Goal: Navigation & Orientation: Find specific page/section

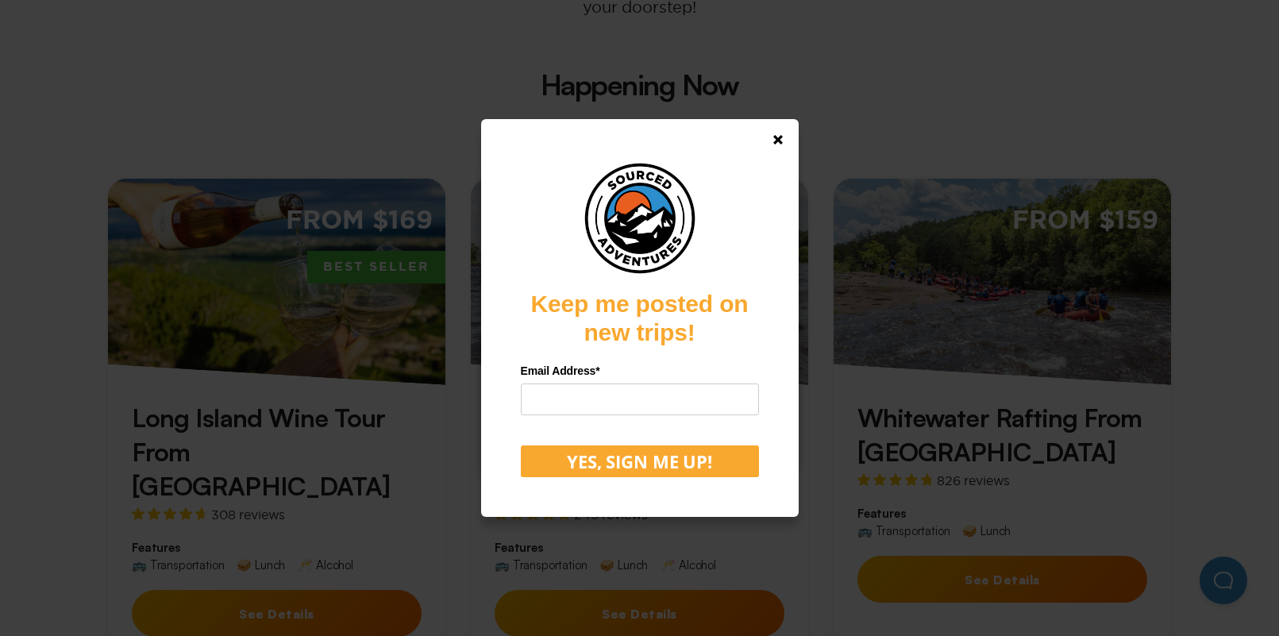
scroll to position [408, 0]
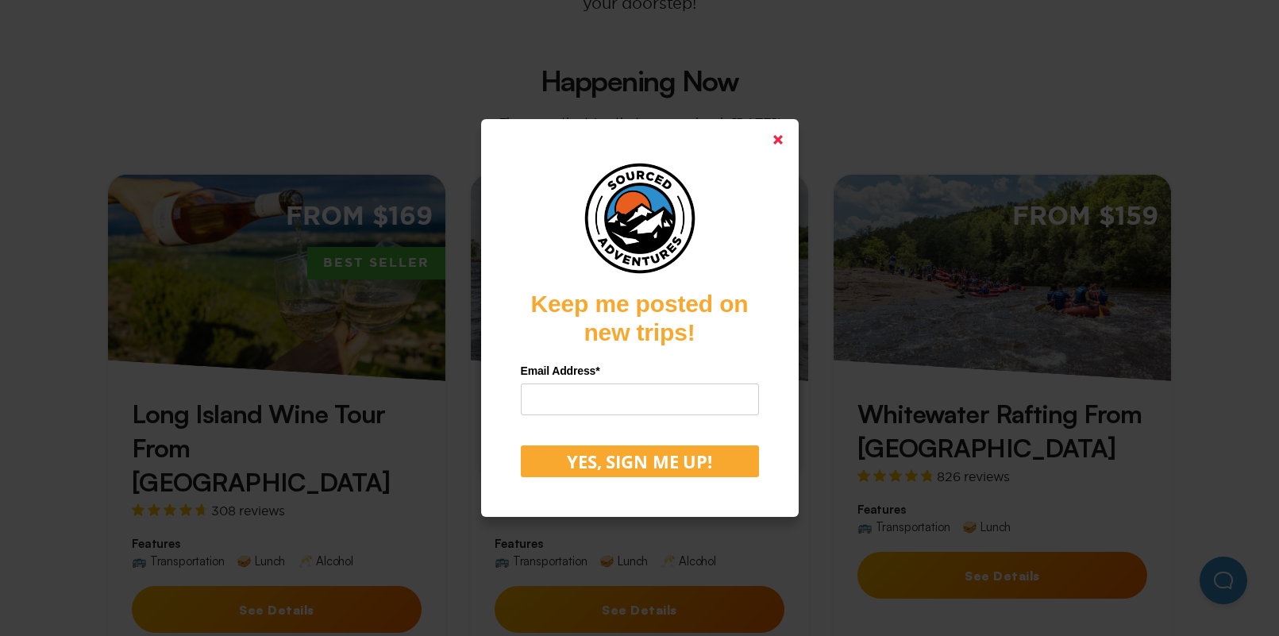
click at [776, 135] on icon at bounding box center [778, 140] width 10 height 10
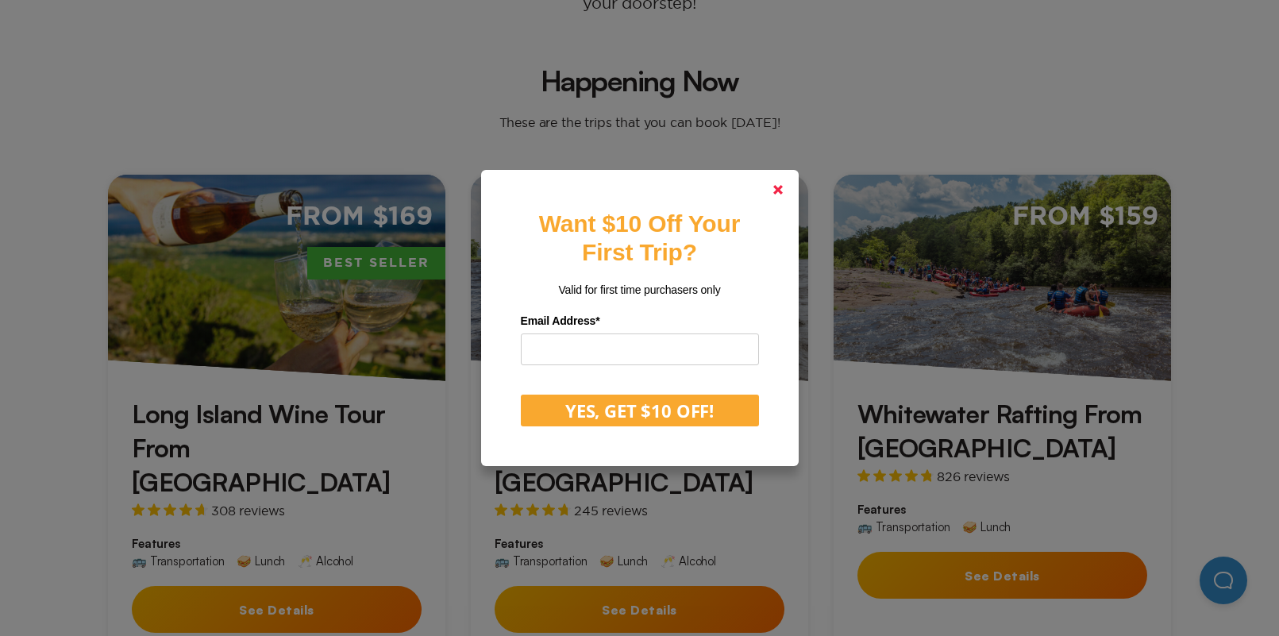
click at [776, 188] on polygon at bounding box center [778, 190] width 10 height 10
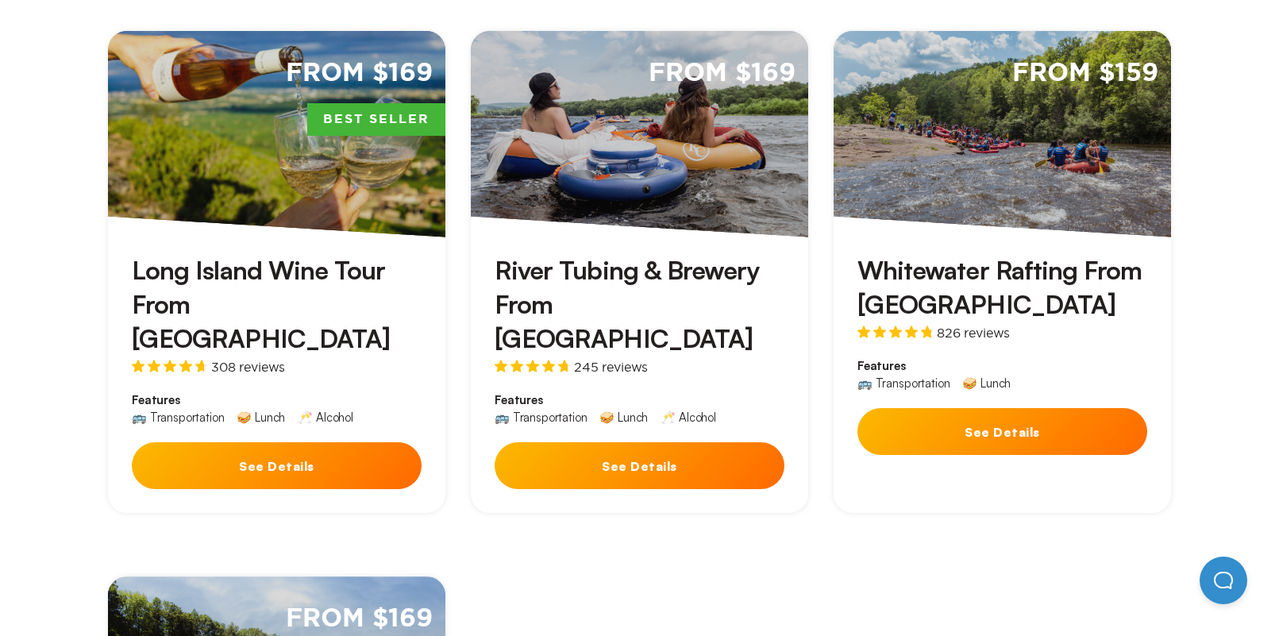
scroll to position [0, 0]
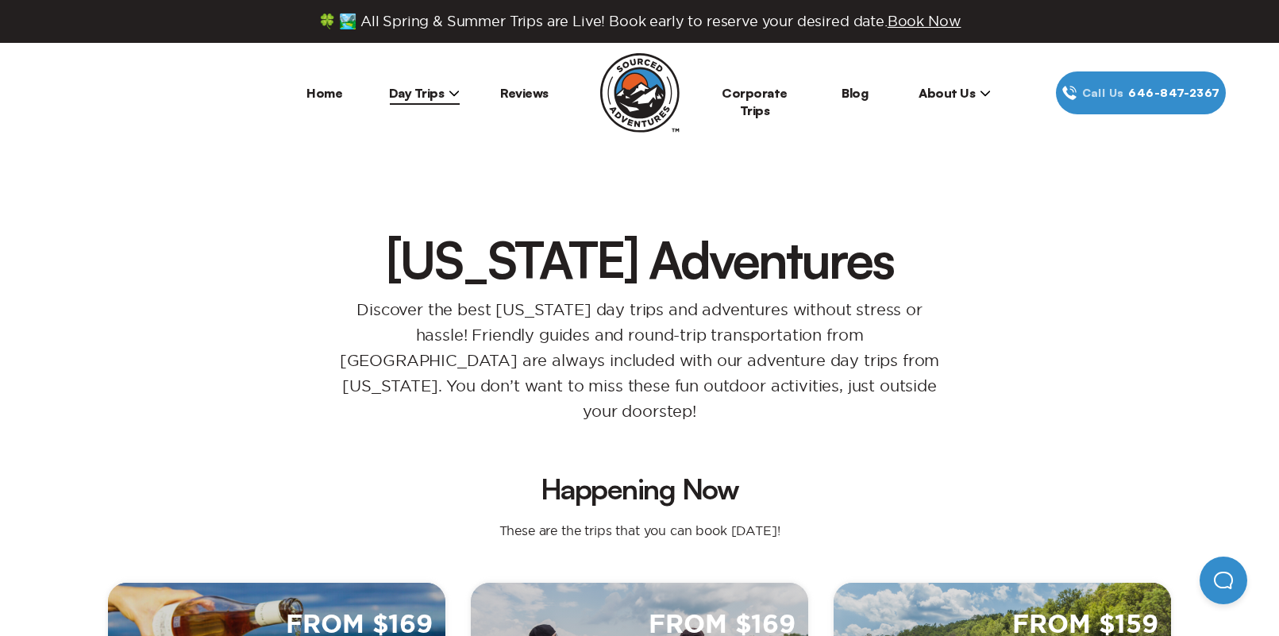
click at [951, 91] on span "About Us" at bounding box center [954, 93] width 72 height 16
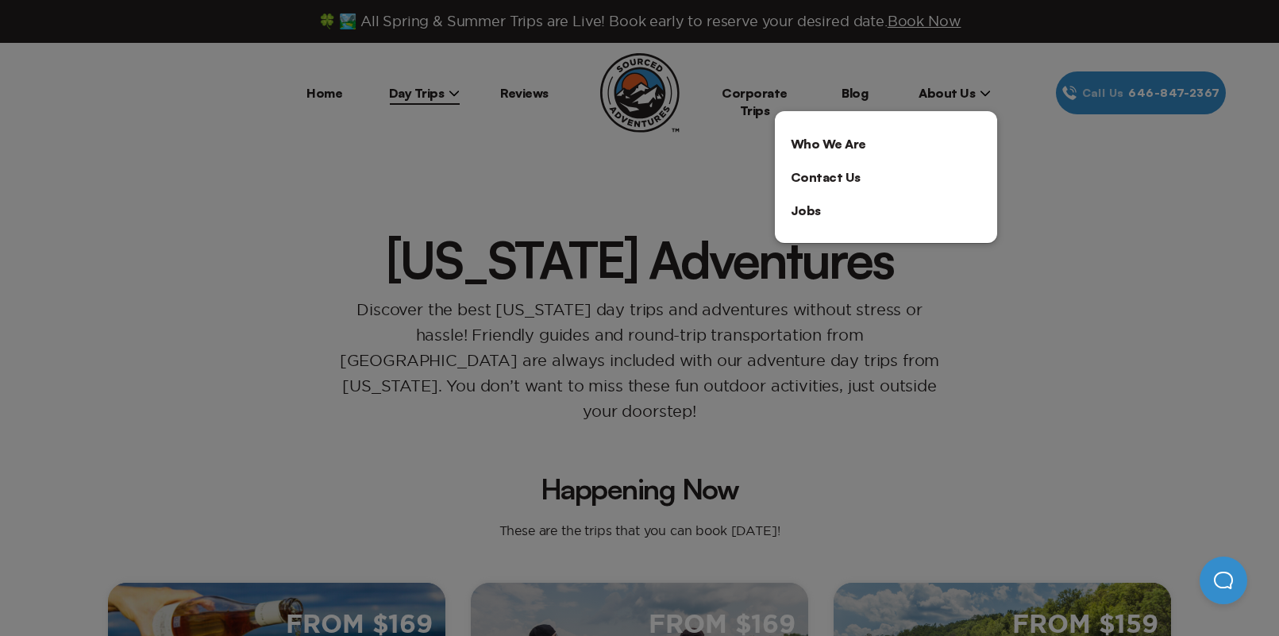
click at [449, 87] on div at bounding box center [639, 318] width 1279 height 636
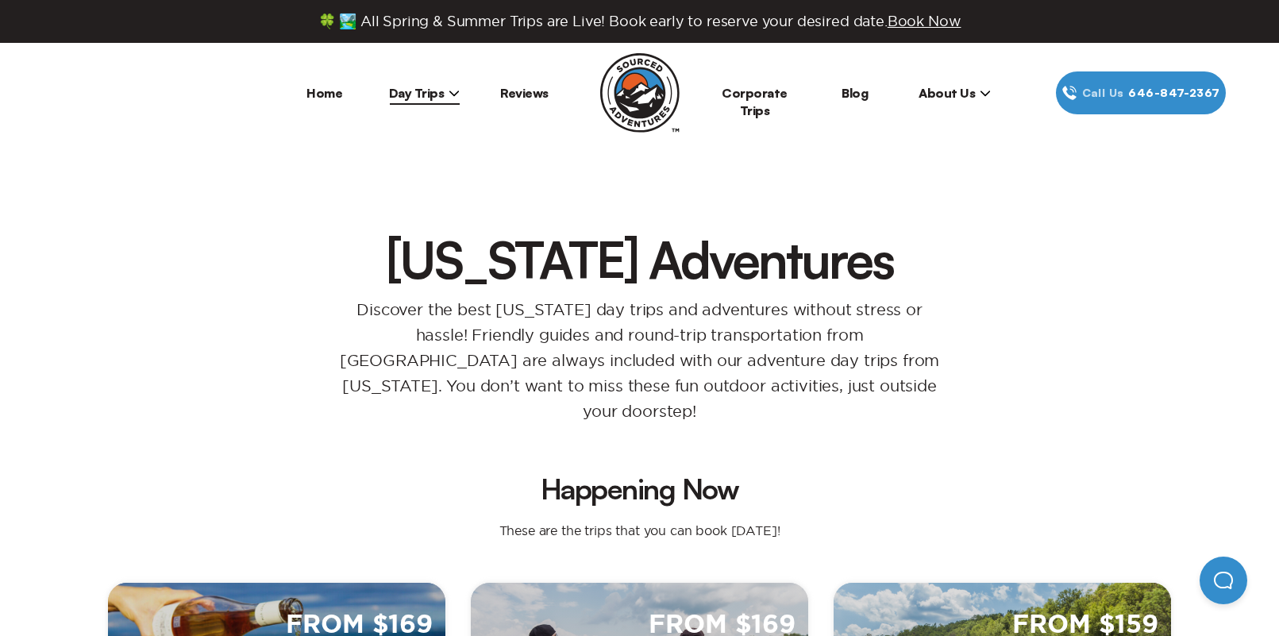
click at [449, 90] on icon at bounding box center [454, 93] width 10 height 6
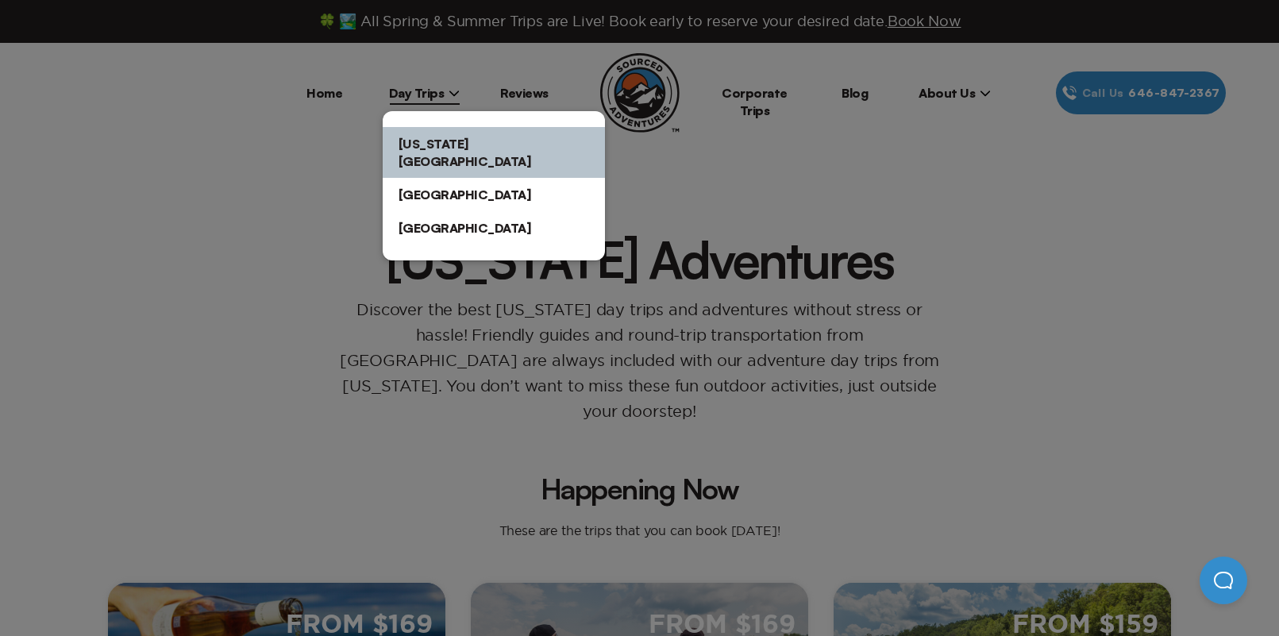
click at [516, 87] on div at bounding box center [639, 318] width 1279 height 636
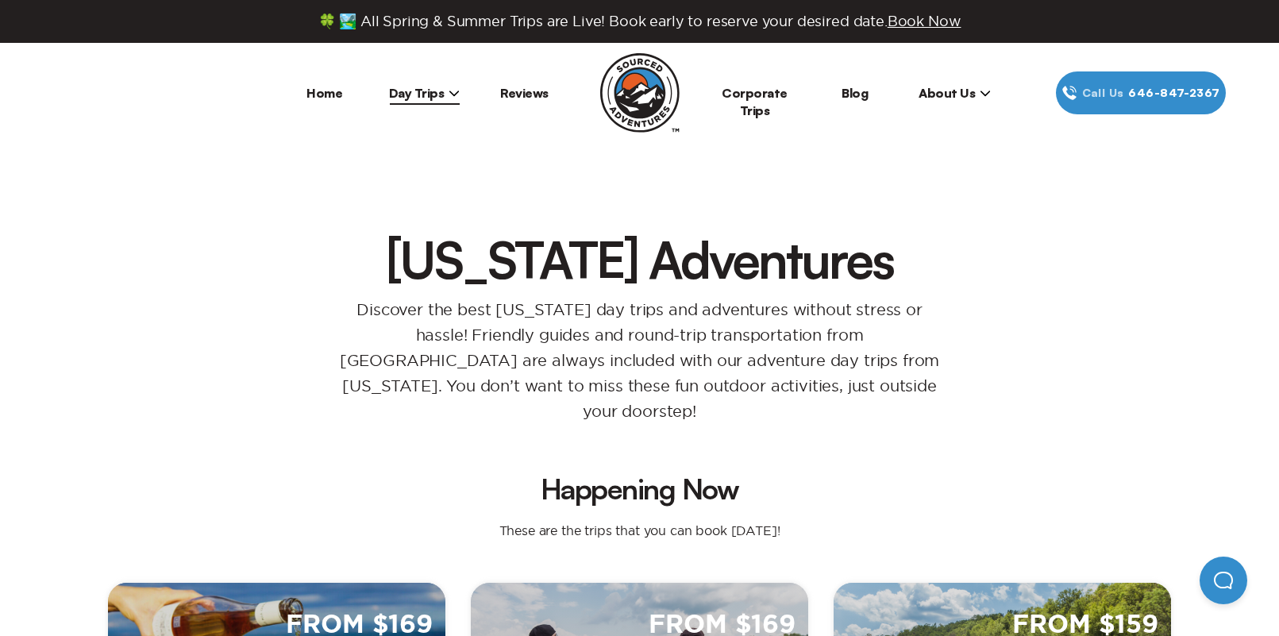
click at [762, 93] on link "Corporate Trips" at bounding box center [755, 101] width 66 height 33
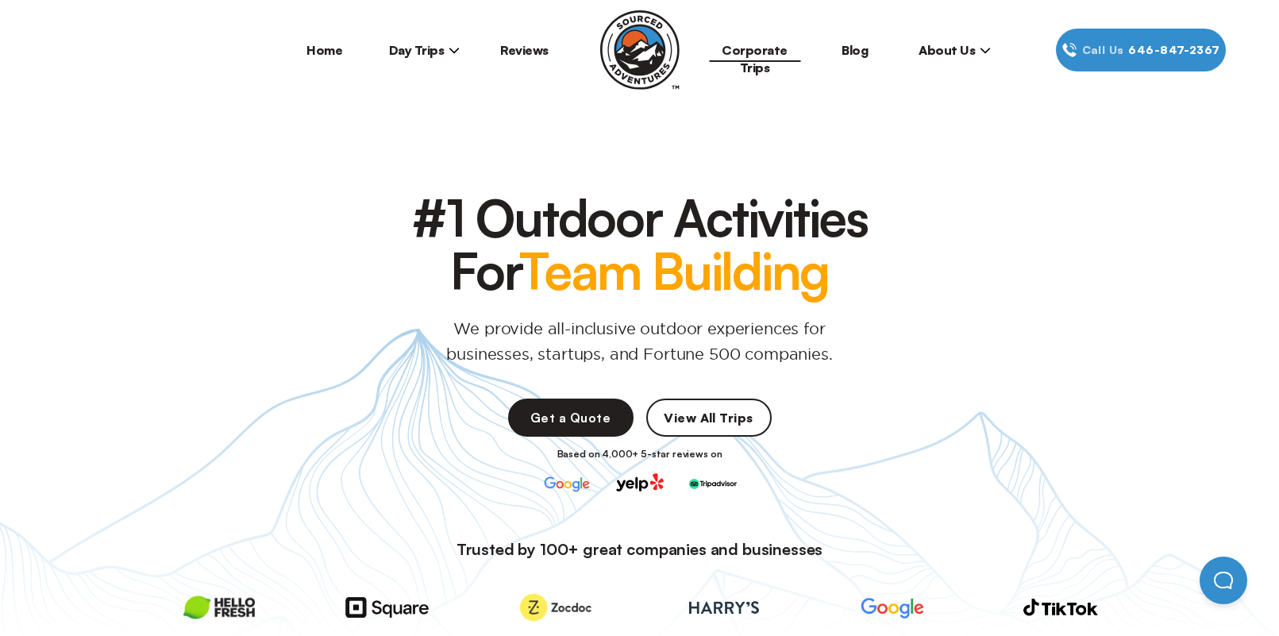
click at [950, 45] on span "About Us" at bounding box center [954, 50] width 72 height 16
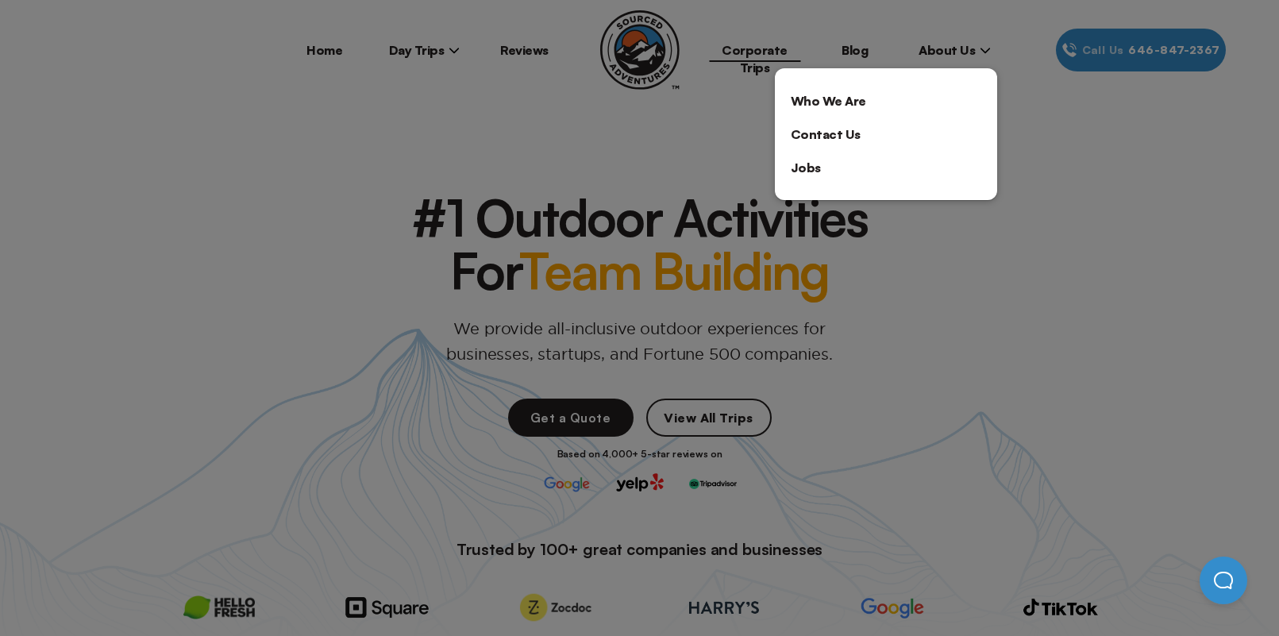
click at [938, 232] on div at bounding box center [639, 318] width 1279 height 636
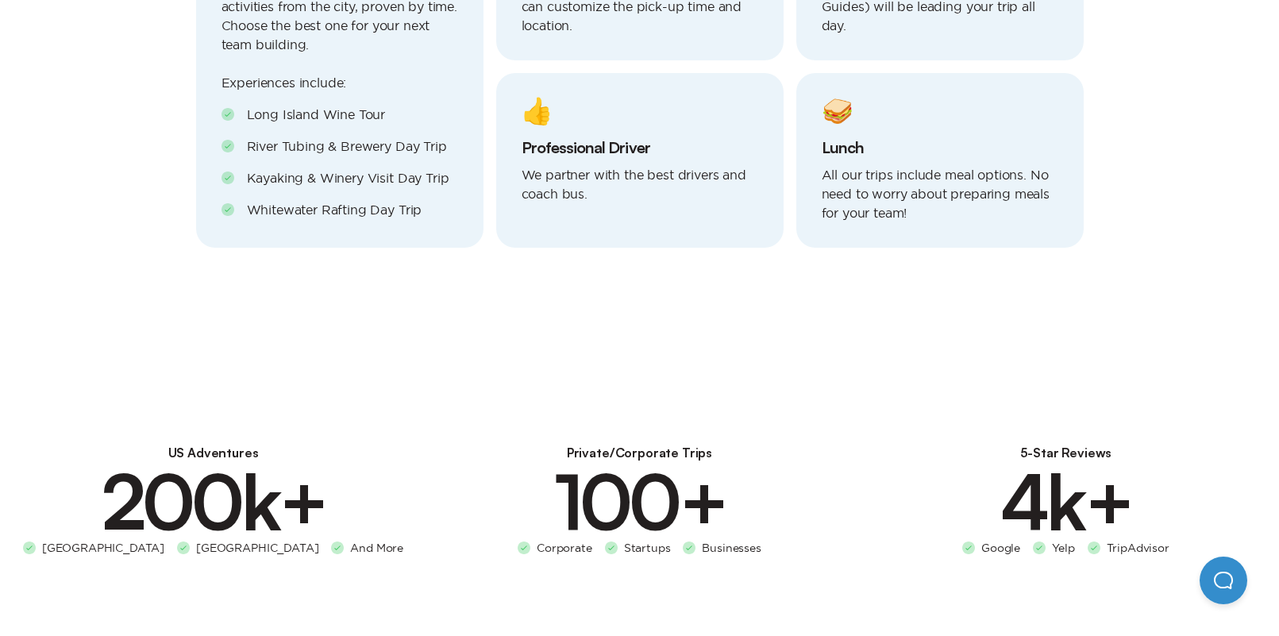
scroll to position [835, 0]
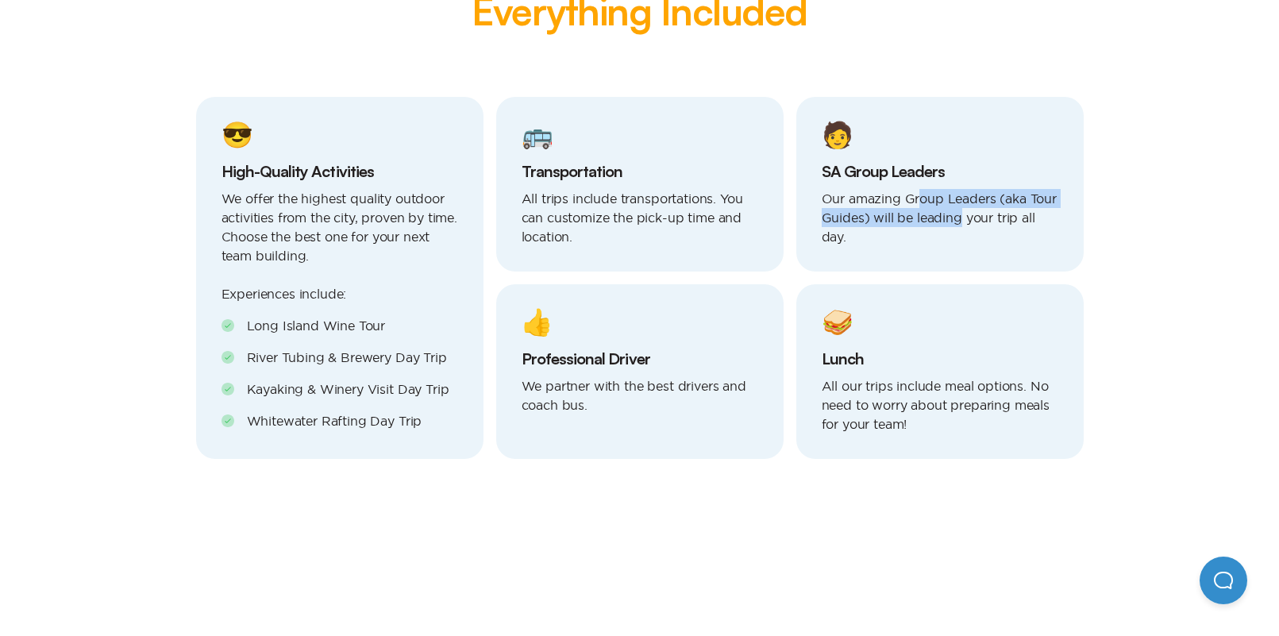
drag, startPoint x: 918, startPoint y: 199, endPoint x: 962, endPoint y: 220, distance: 48.3
click at [962, 220] on p "Our amazing Group Leaders (aka Tour Guides) will be leading your trip all day." at bounding box center [940, 217] width 237 height 57
drag, startPoint x: 948, startPoint y: 196, endPoint x: 949, endPoint y: 228, distance: 31.8
click at [949, 228] on p "Our amazing Group Leaders (aka Tour Guides) will be leading your trip all day." at bounding box center [940, 217] width 237 height 57
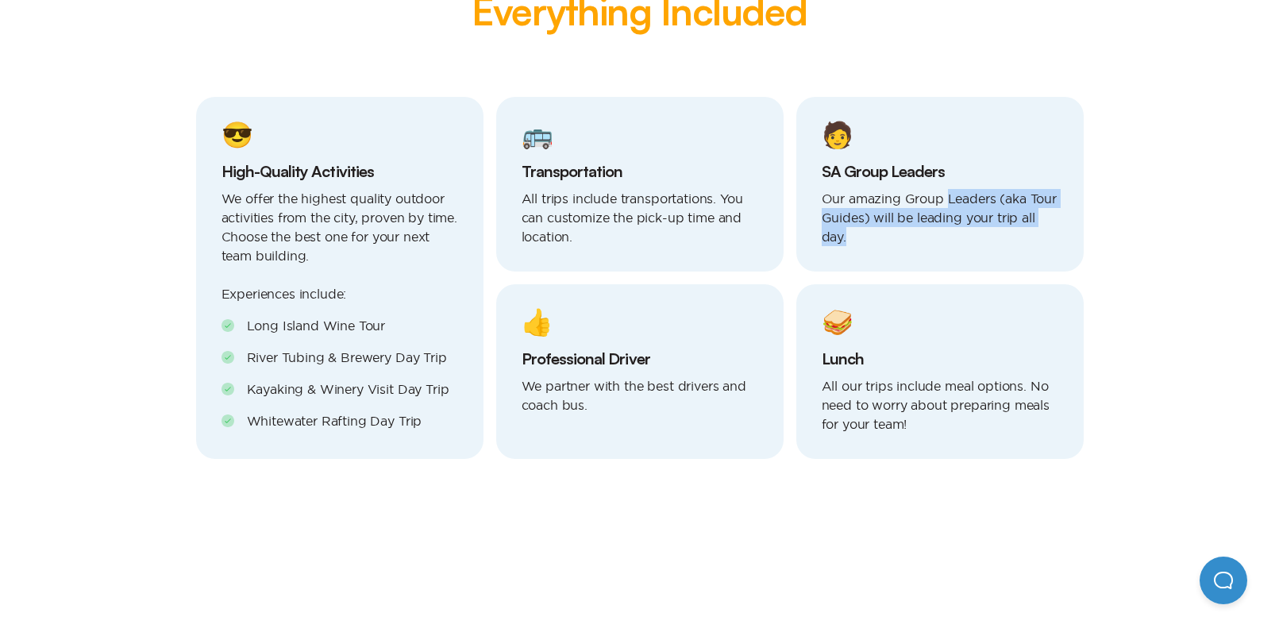
click at [949, 228] on p "Our amazing Group Leaders (aka Tour Guides) will be leading your trip all day." at bounding box center [940, 217] width 237 height 57
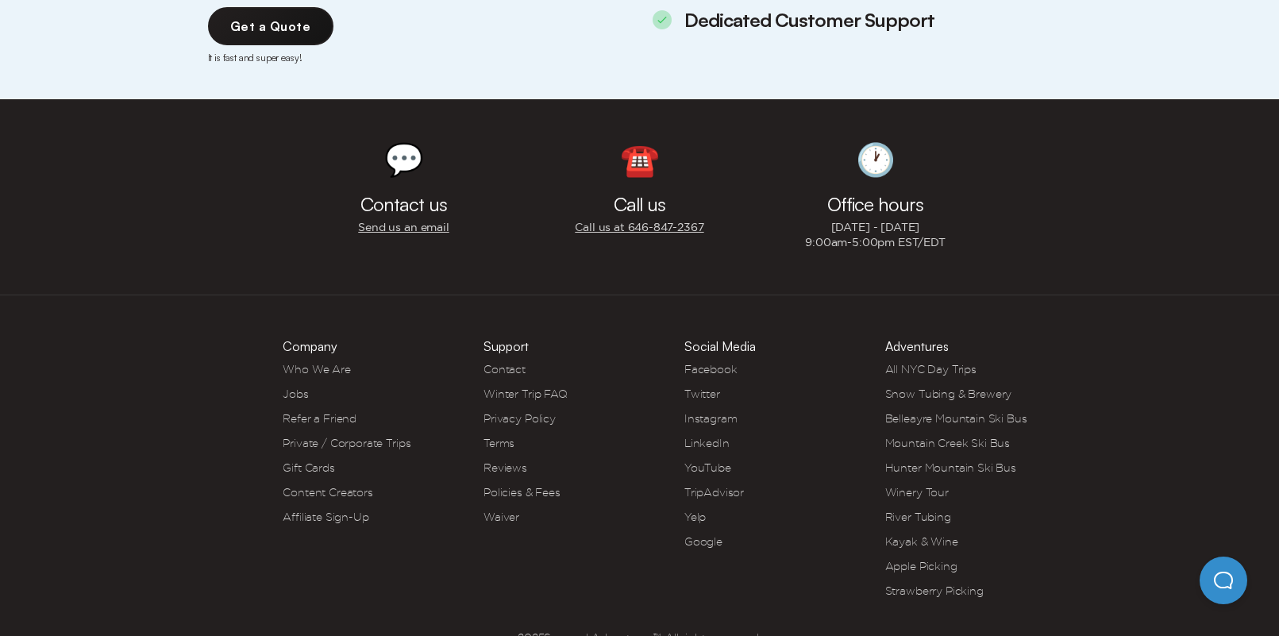
scroll to position [5343, 0]
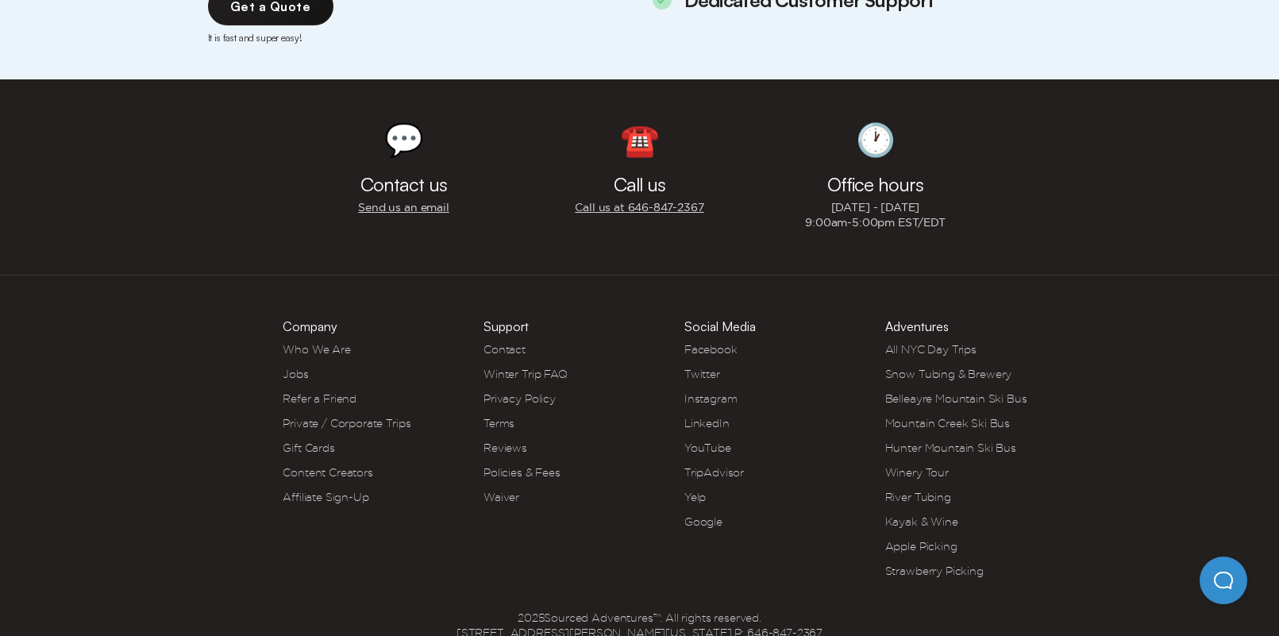
click at [302, 368] on link "Jobs" at bounding box center [295, 374] width 25 height 13
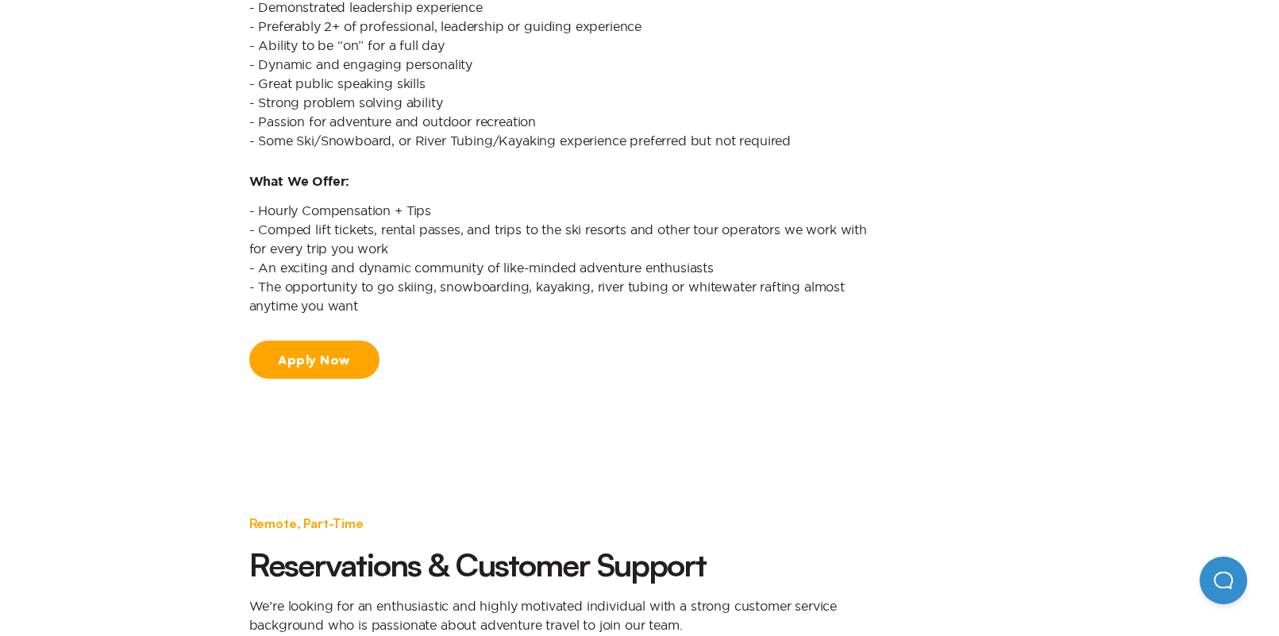
scroll to position [876, 0]
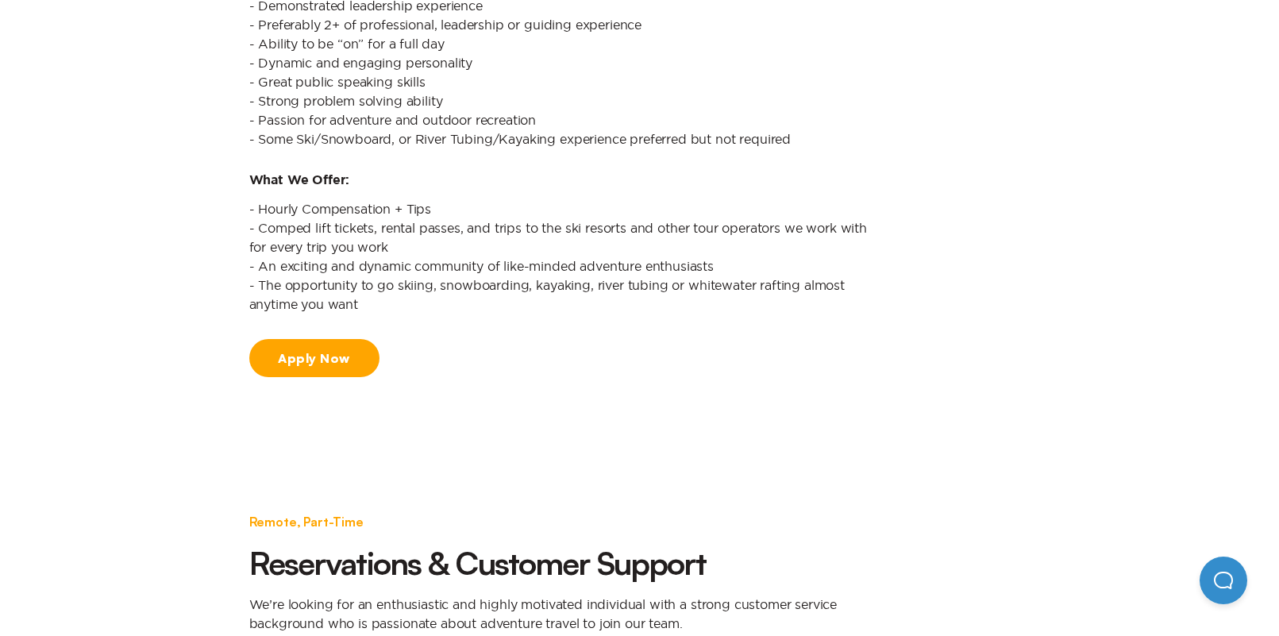
click at [335, 363] on link "Apply Now" at bounding box center [314, 358] width 130 height 38
